Goal: Transaction & Acquisition: Book appointment/travel/reservation

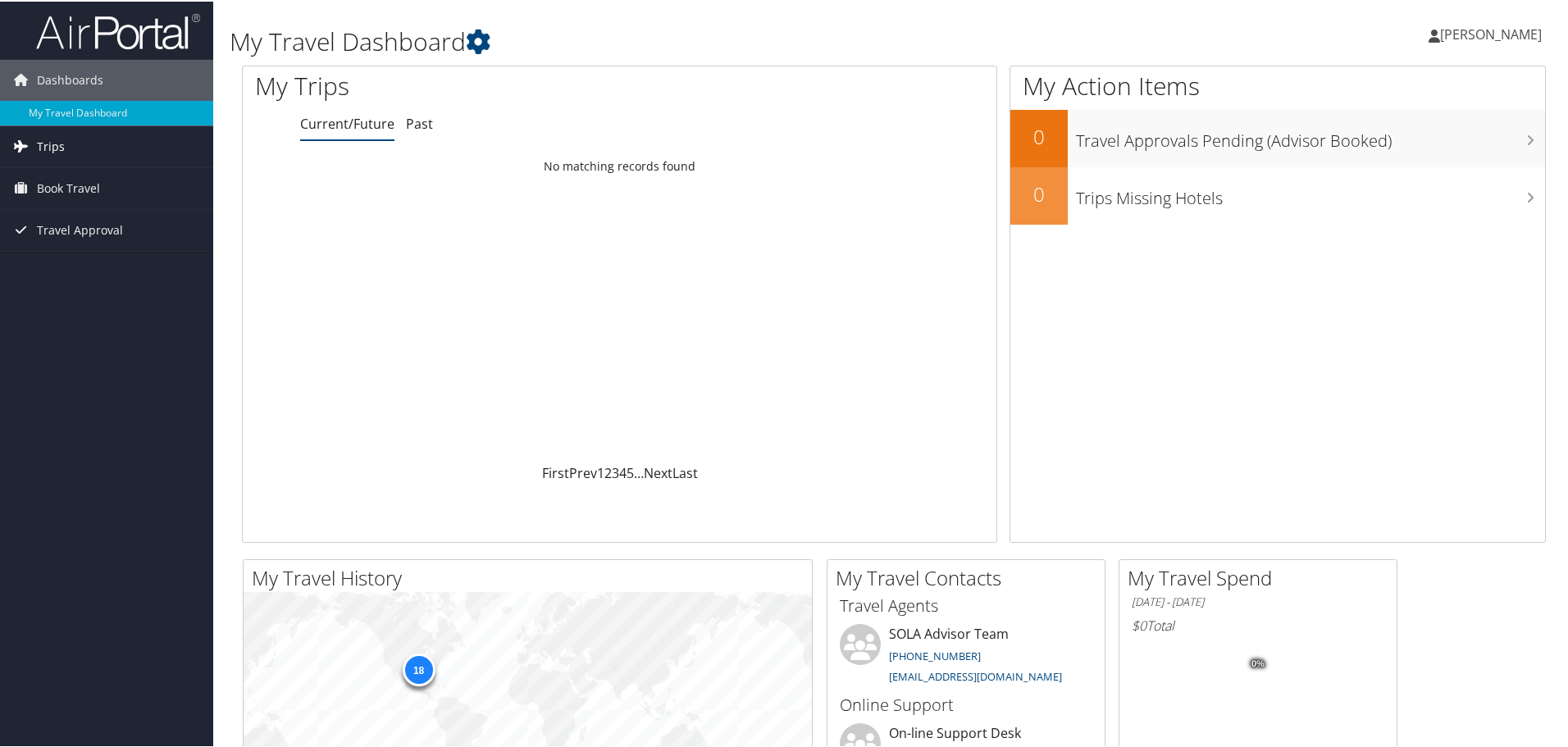
click at [49, 137] on span "Trips" at bounding box center [50, 144] width 28 height 41
click at [81, 178] on link "Current/Future Trips" at bounding box center [106, 178] width 213 height 25
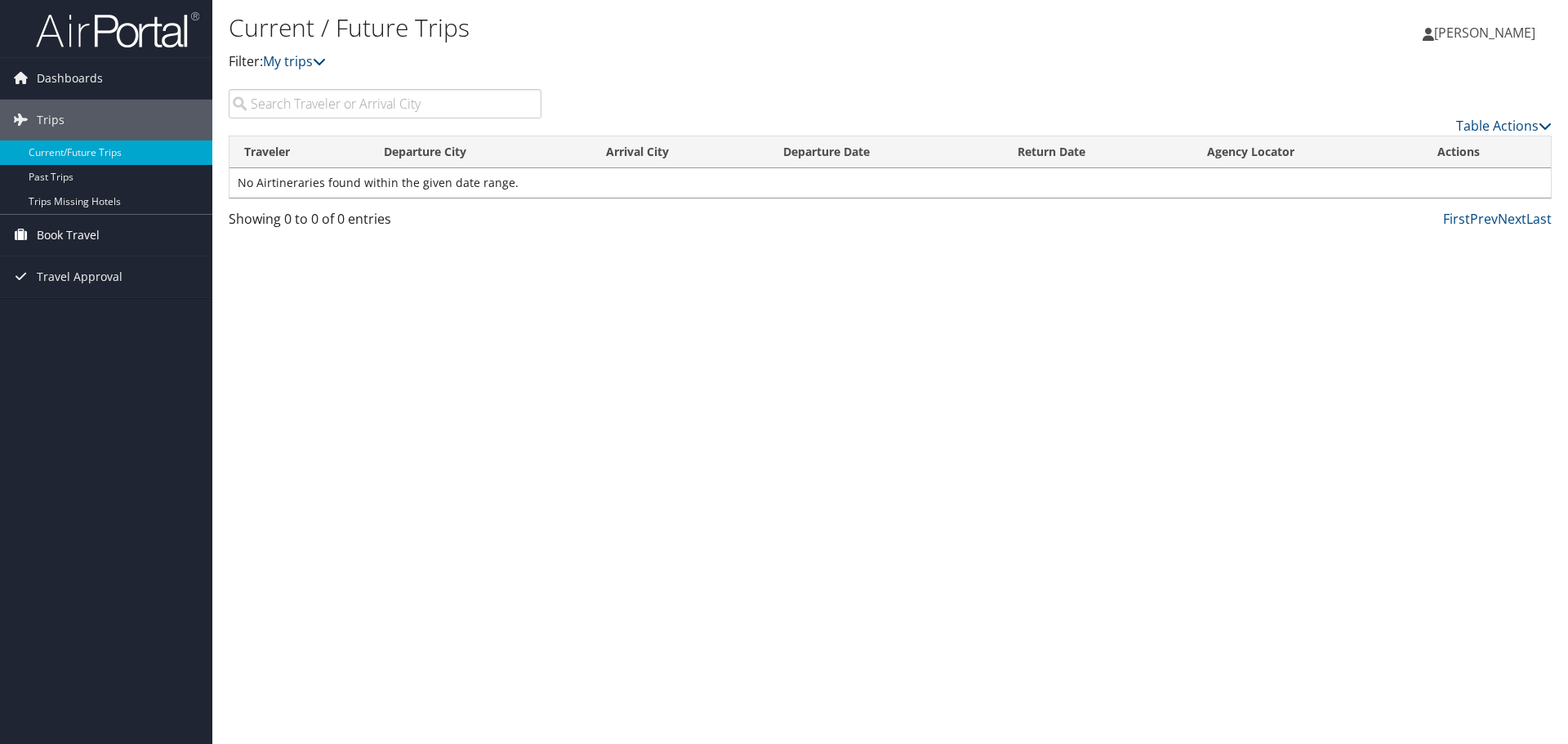
click at [81, 234] on span "Book Travel" at bounding box center [68, 234] width 63 height 41
click at [118, 290] on link "Book/Manage Online Trips" at bounding box center [106, 292] width 213 height 25
click at [84, 285] on link "Book/Manage Online Trips" at bounding box center [106, 292] width 213 height 25
click at [46, 112] on span "Trips" at bounding box center [50, 119] width 27 height 41
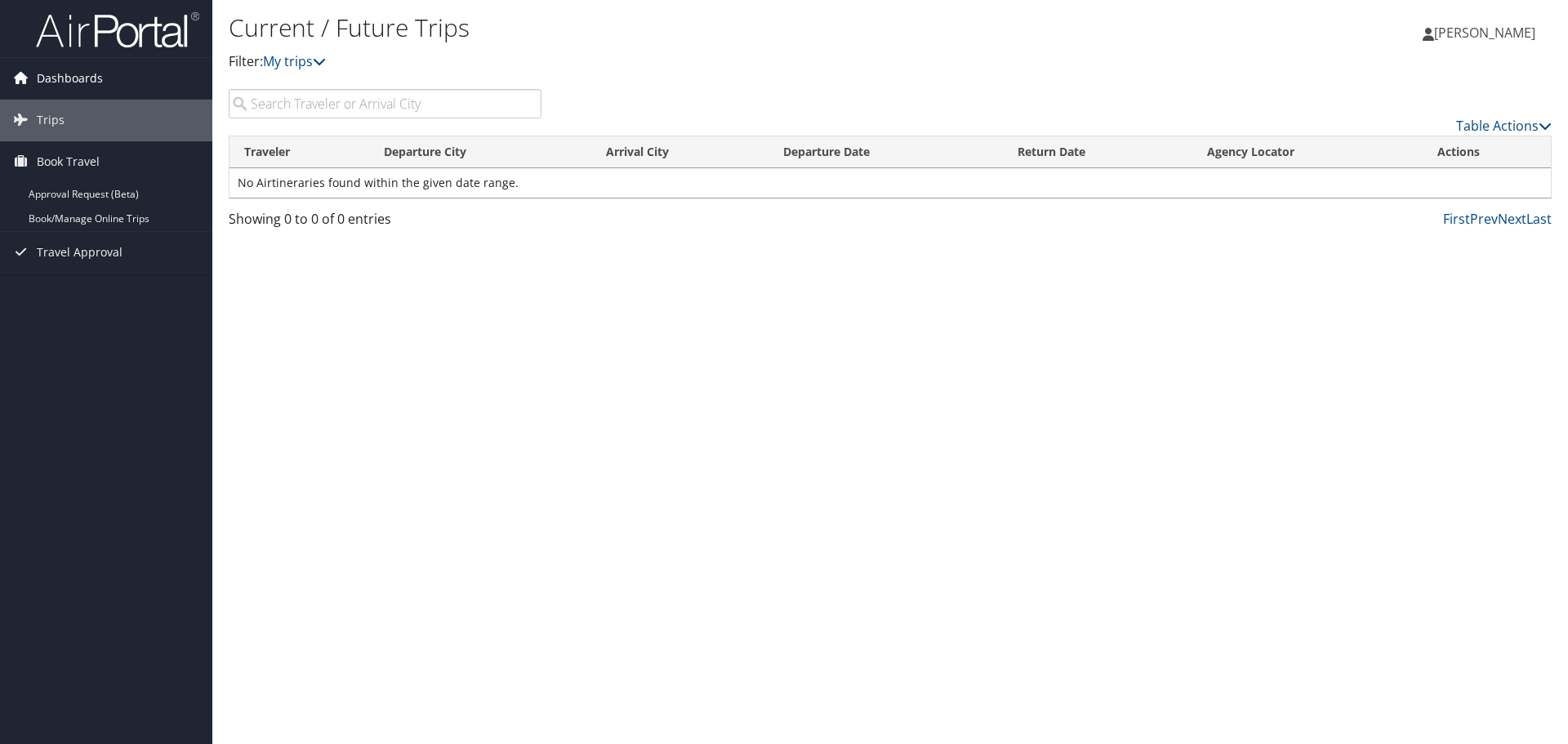
click at [90, 87] on span "Dashboards" at bounding box center [70, 78] width 66 height 41
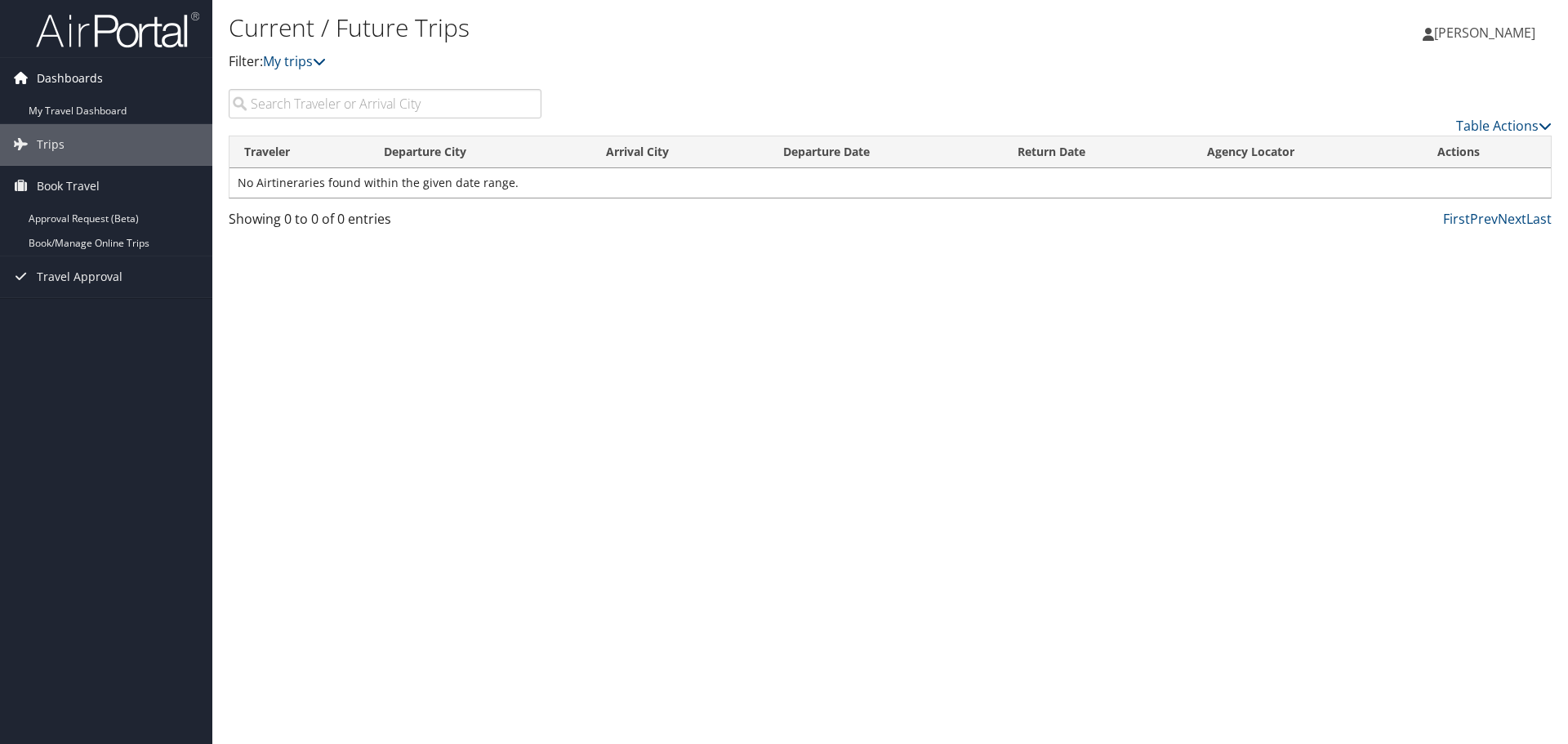
click at [15, 72] on icon at bounding box center [21, 78] width 25 height 25
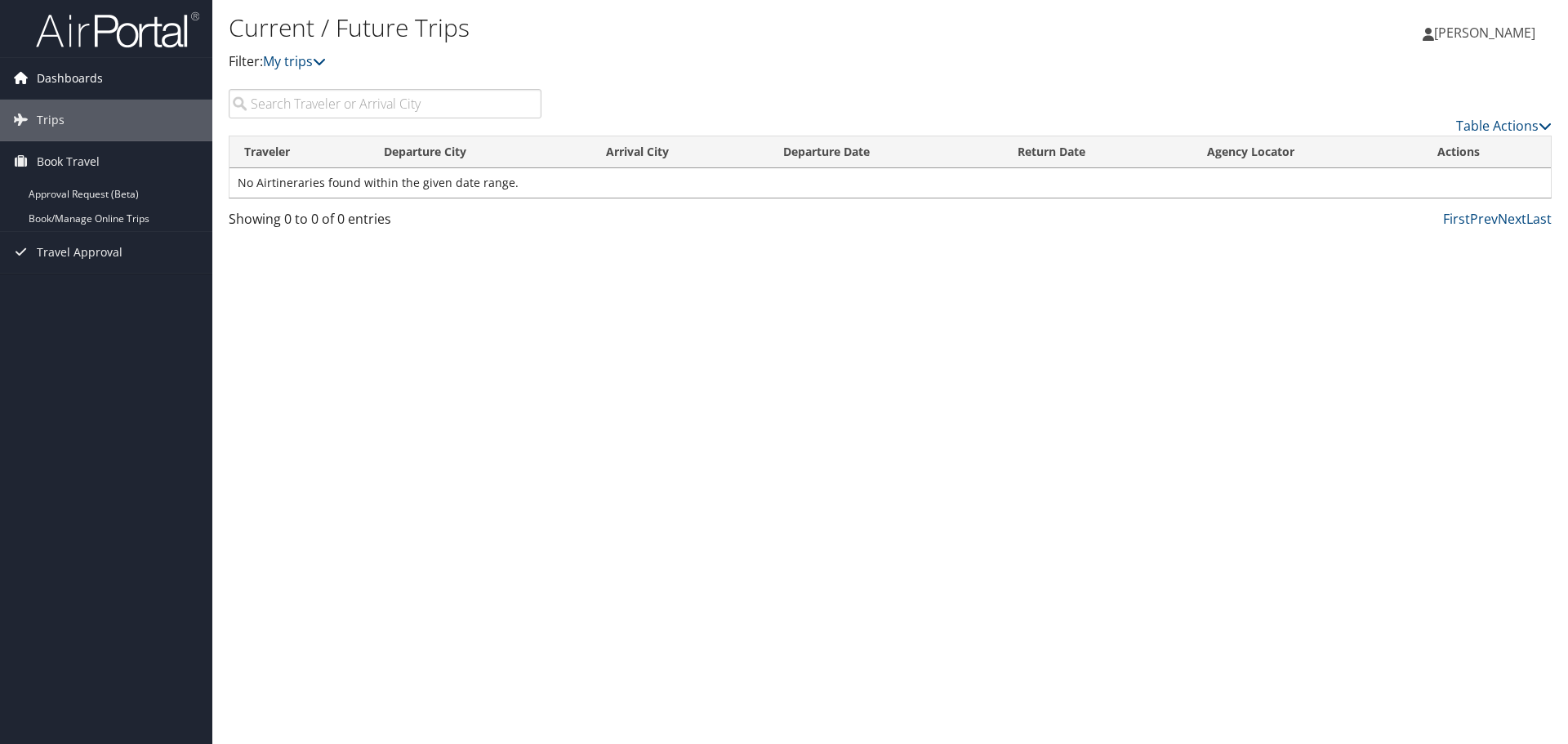
click at [40, 85] on span "Dashboards" at bounding box center [70, 78] width 66 height 41
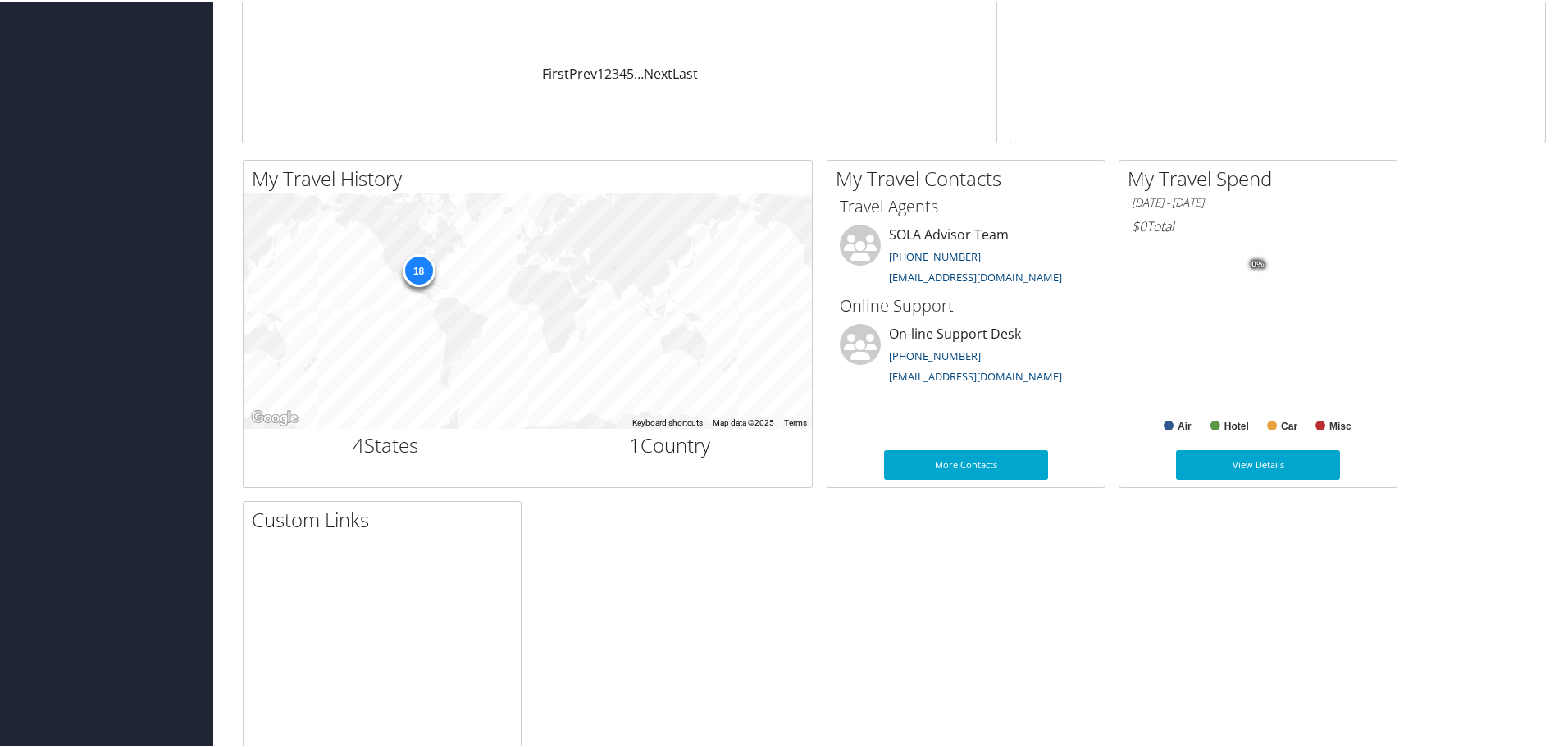
scroll to position [426, 0]
